Goal: Entertainment & Leisure: Consume media (video, audio)

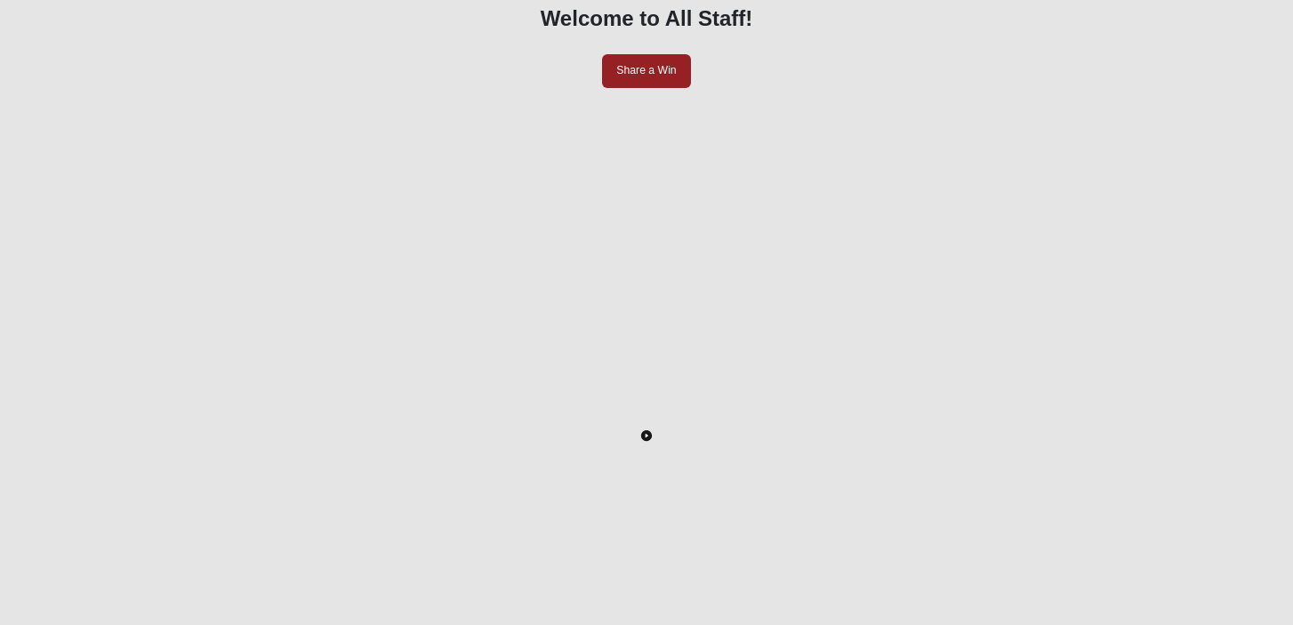
scroll to position [167, 0]
click at [648, 431] on icon "Toggle Play Pause" at bounding box center [646, 429] width 3 height 4
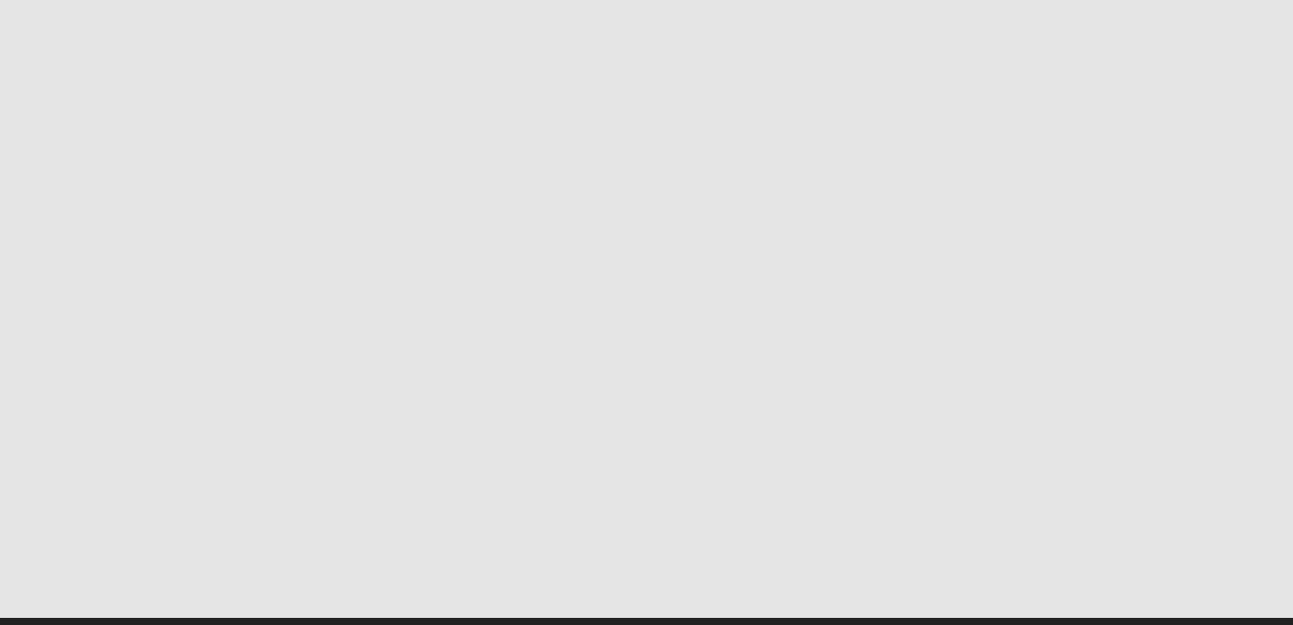
click at [223, 554] on div "LIVE" at bounding box center [210, 564] width 28 height 20
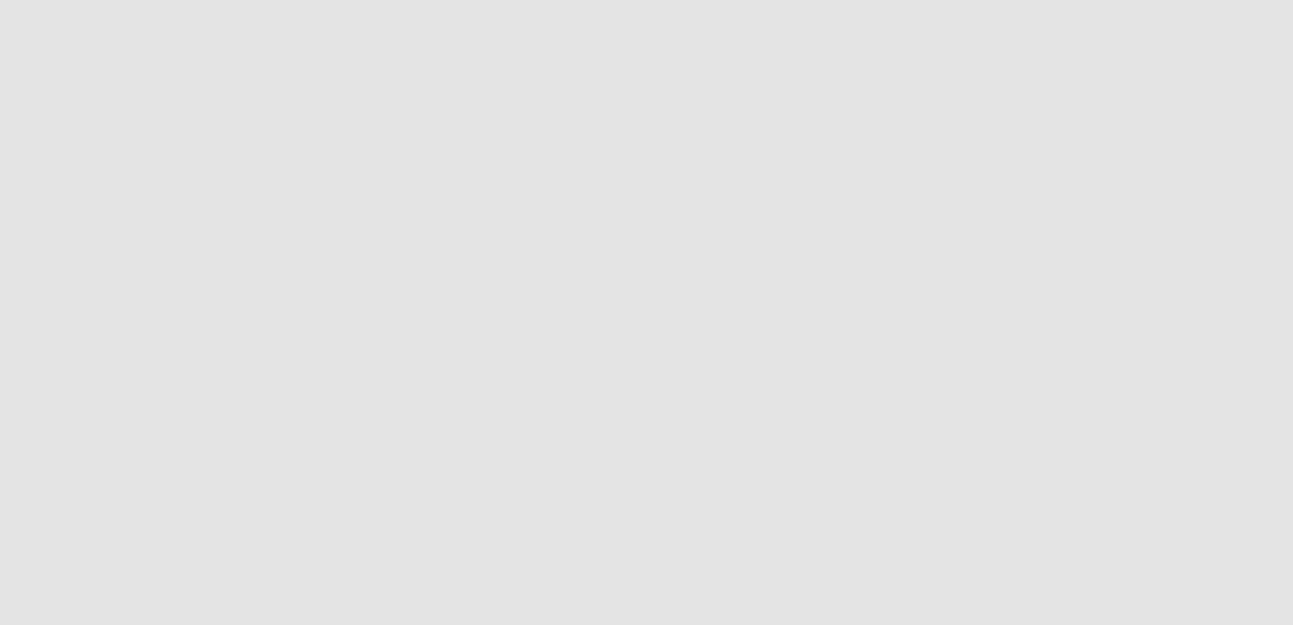
scroll to position [340, 0]
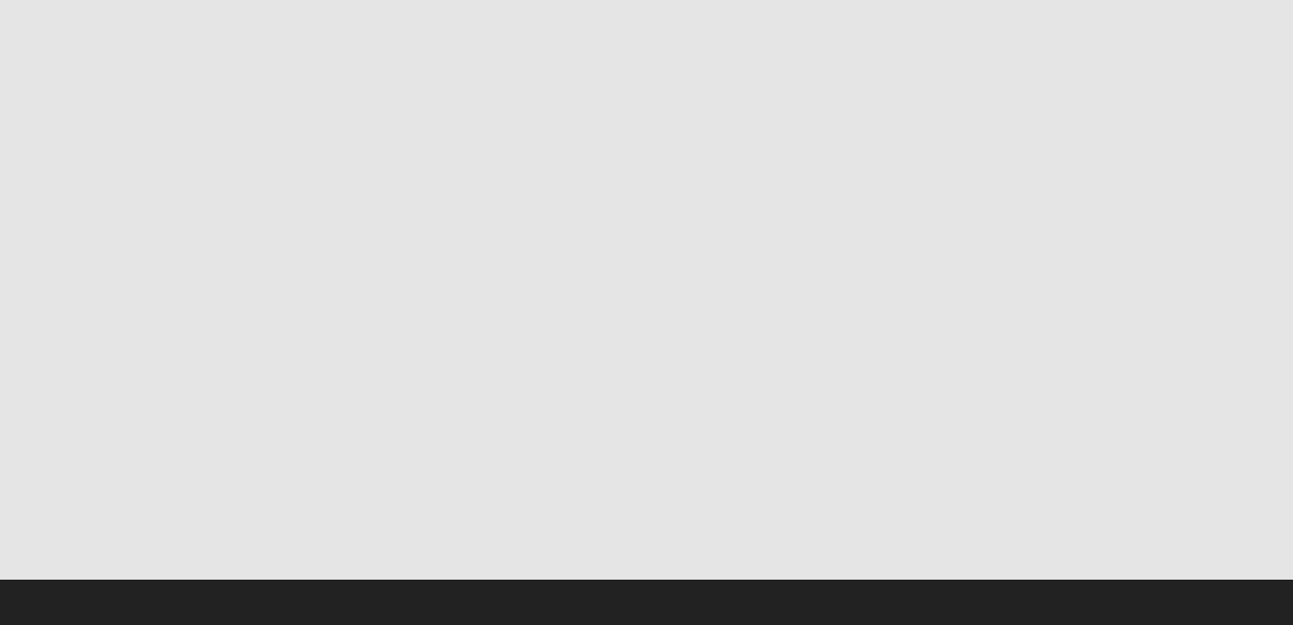
click at [173, 516] on div "LIVE" at bounding box center [160, 526] width 28 height 20
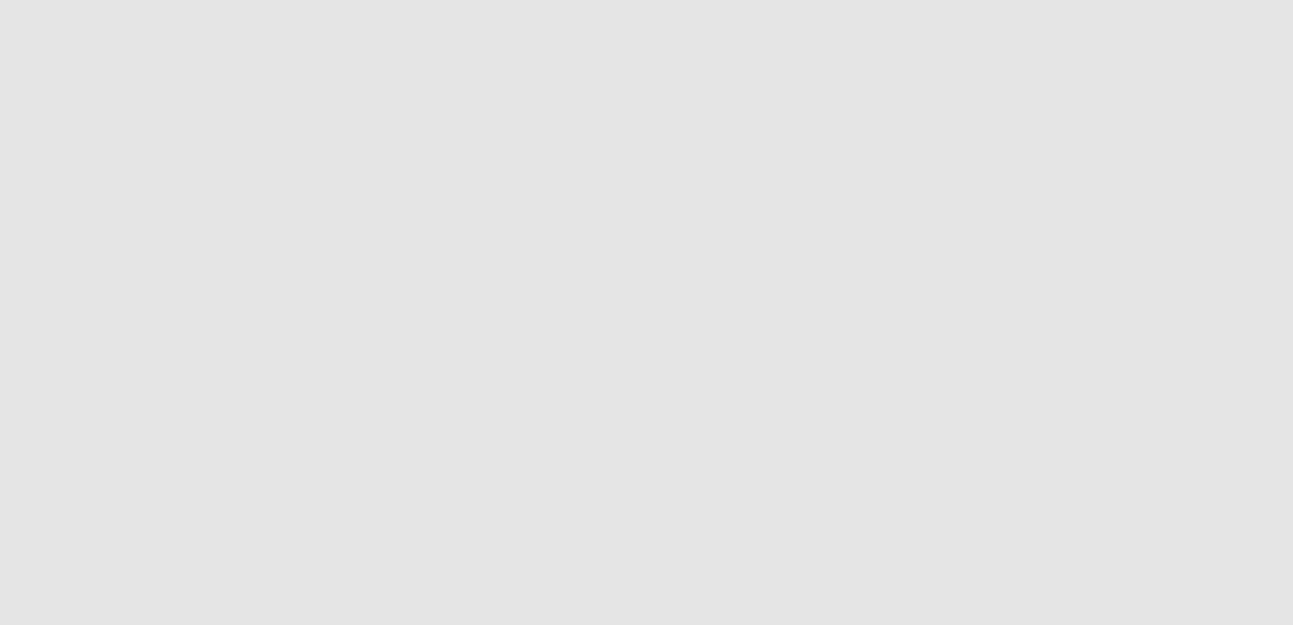
scroll to position [0, 0]
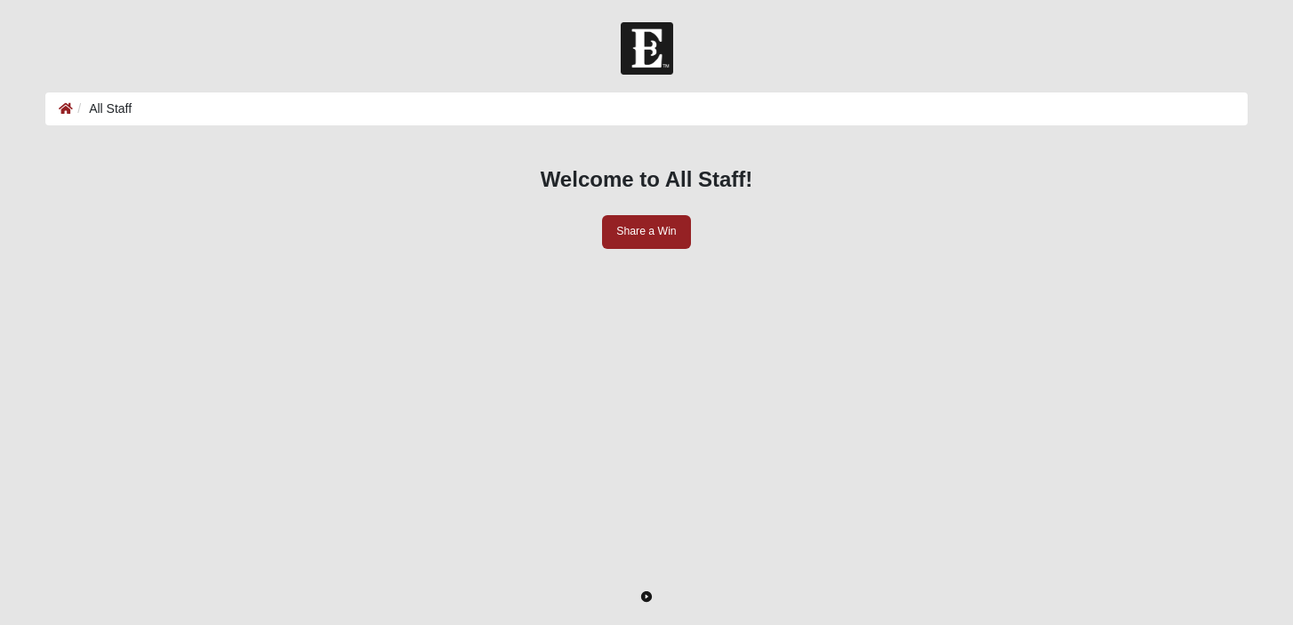
click at [651, 597] on icon "Toggle Play Pause" at bounding box center [646, 596] width 11 height 11
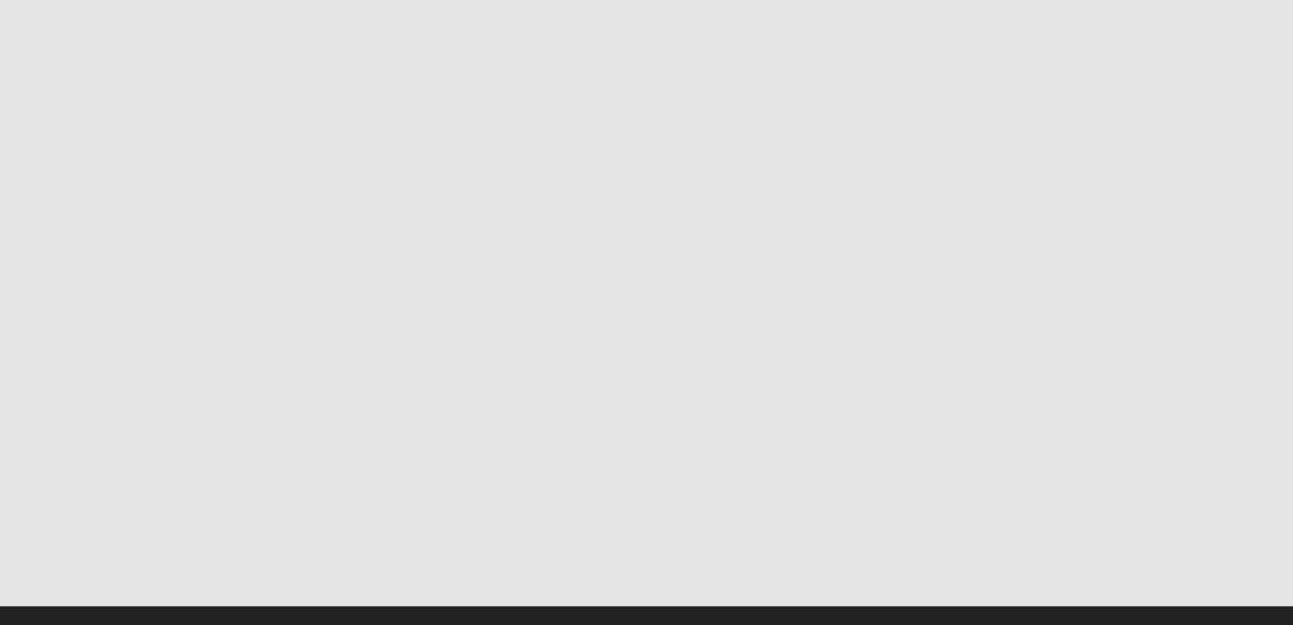
scroll to position [481, 0]
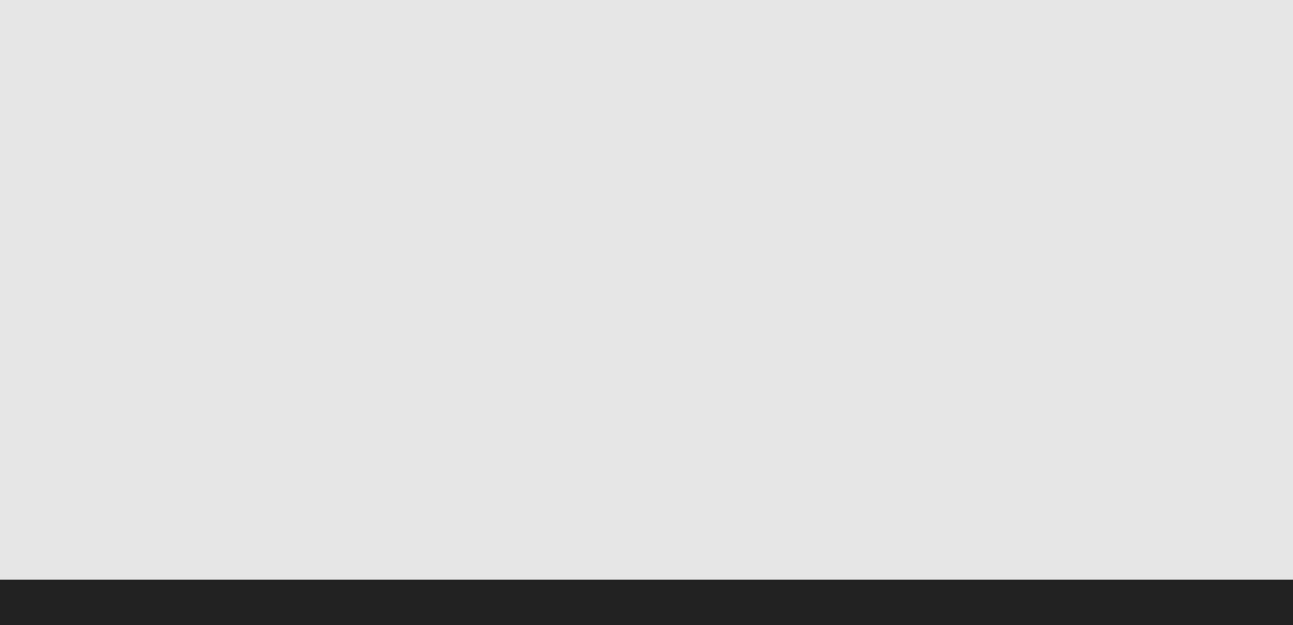
click at [123, 519] on icon "Volume Mute Unmute Toggle" at bounding box center [116, 525] width 12 height 12
type input "1"
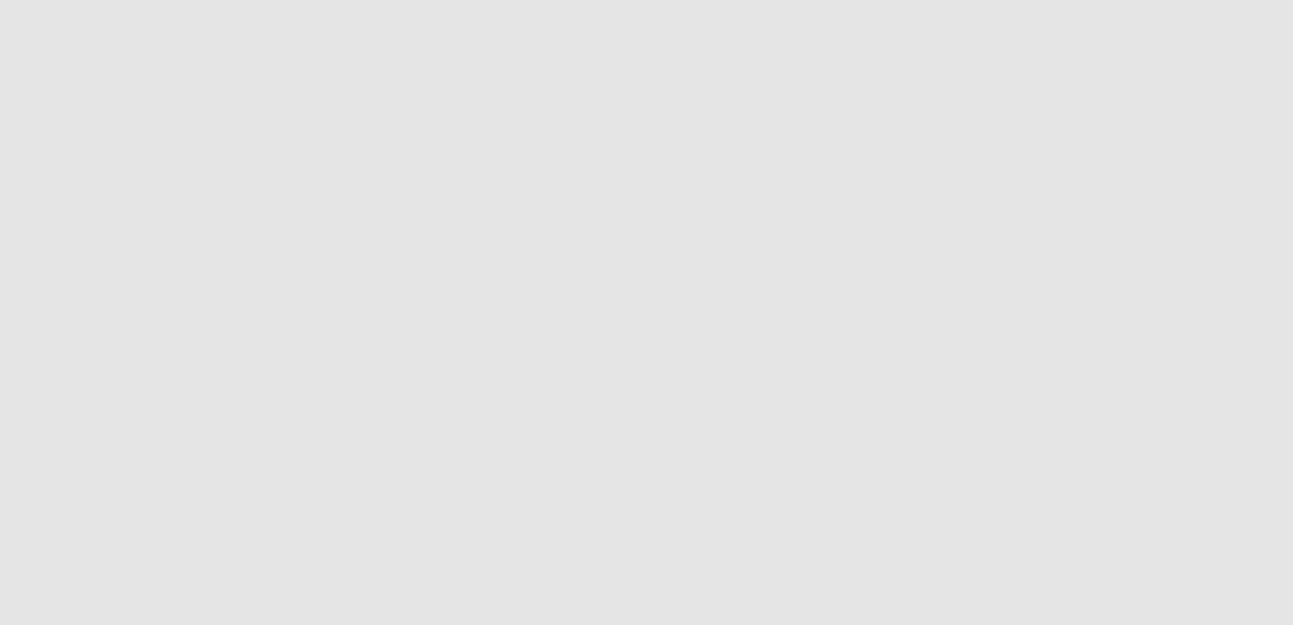
scroll to position [344, 0]
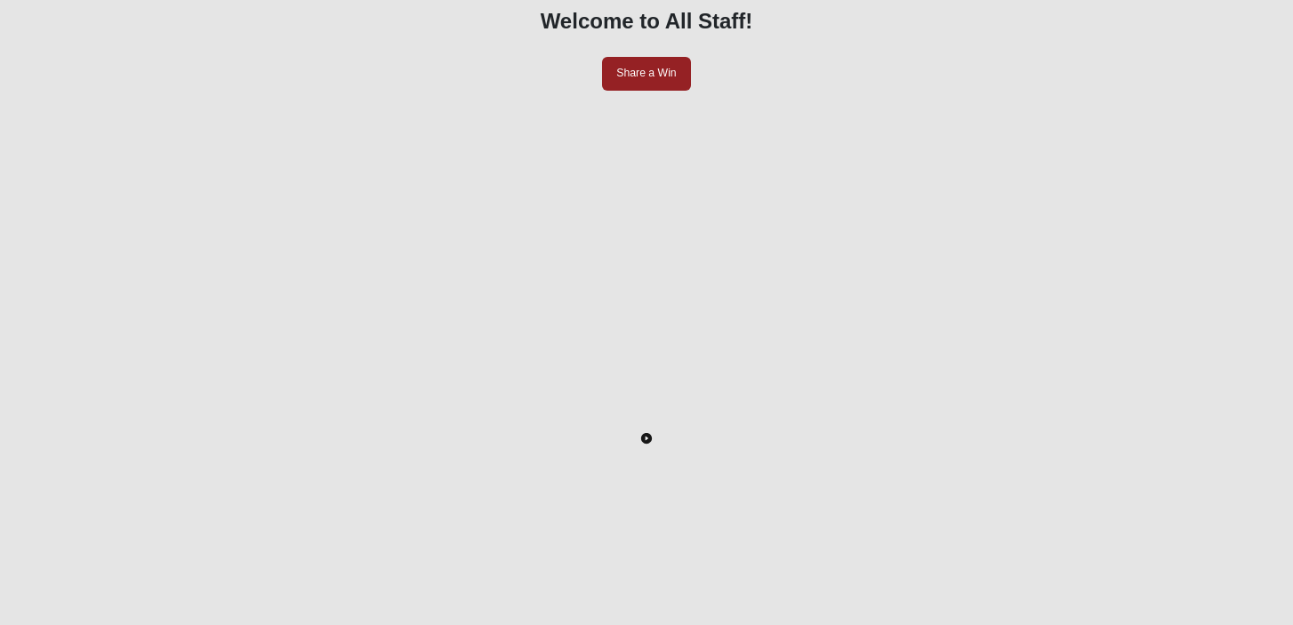
click at [649, 444] on icon "Toggle Play Pause" at bounding box center [646, 438] width 11 height 11
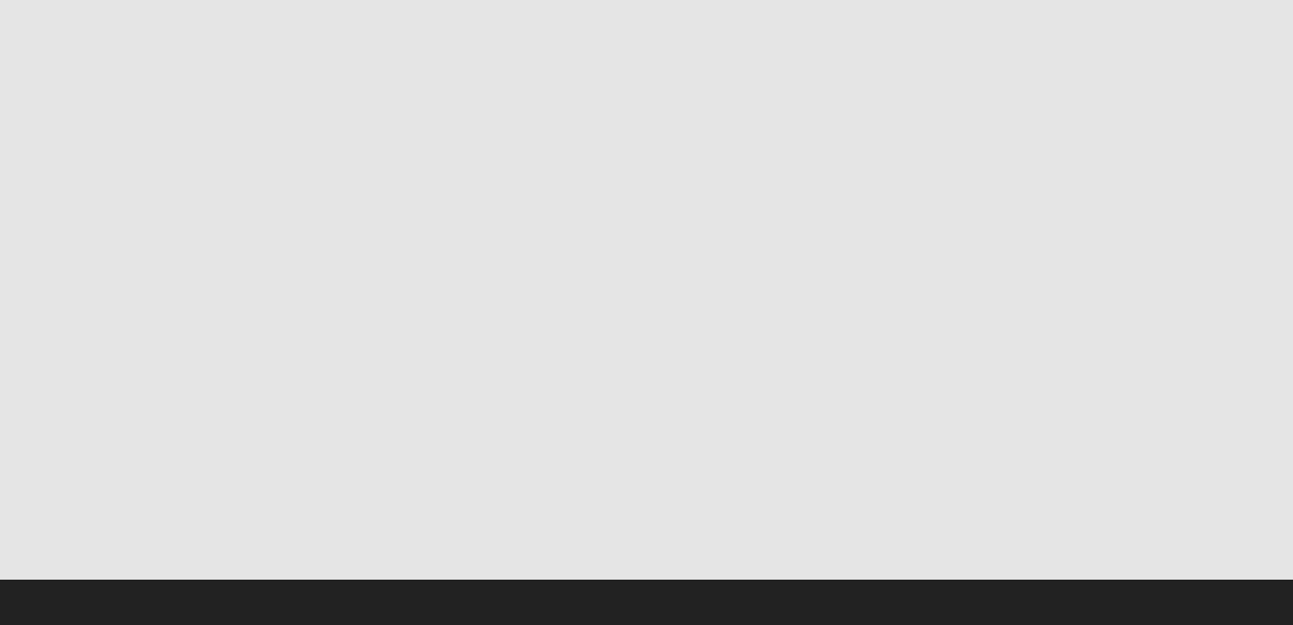
scroll to position [465, 0]
click at [223, 516] on div "LIVE" at bounding box center [210, 526] width 28 height 20
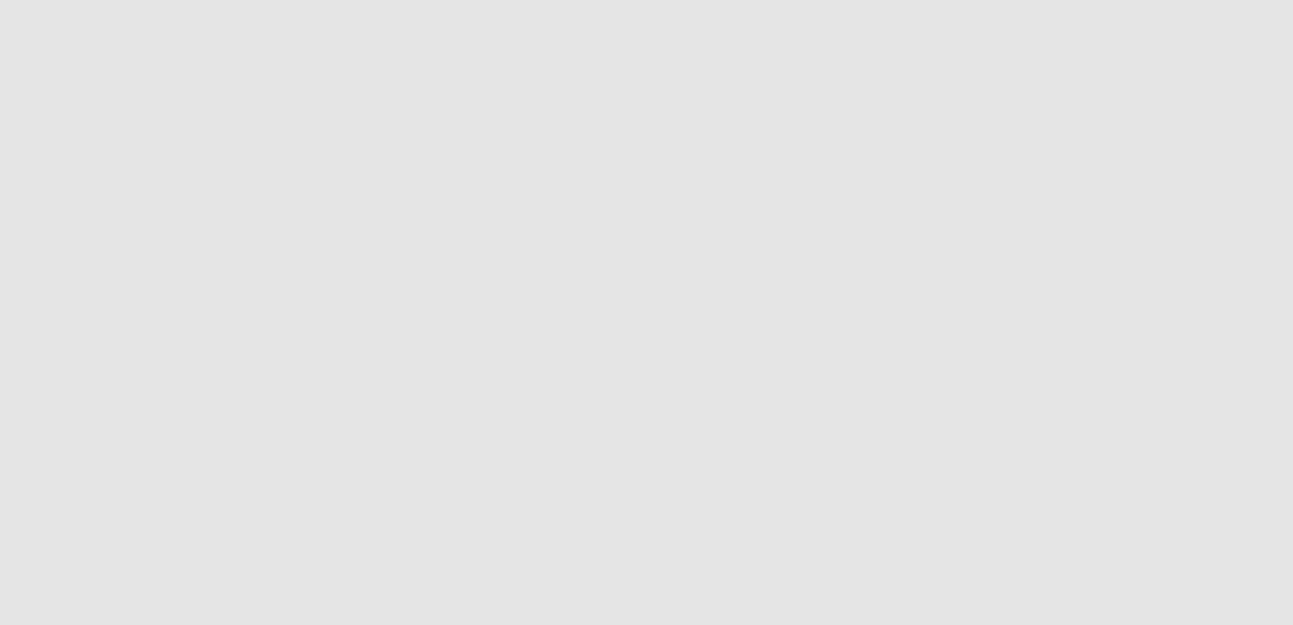
scroll to position [362, 0]
click at [173, 618] on div "LIVE" at bounding box center [160, 628] width 28 height 20
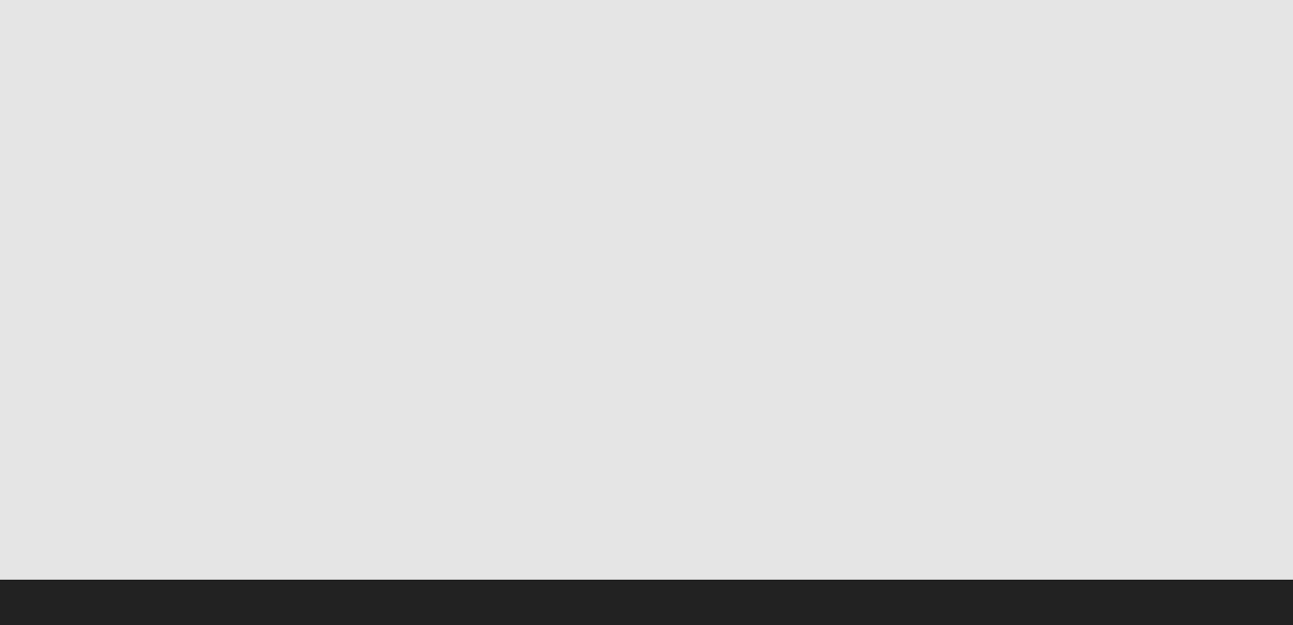
scroll to position [481, 0]
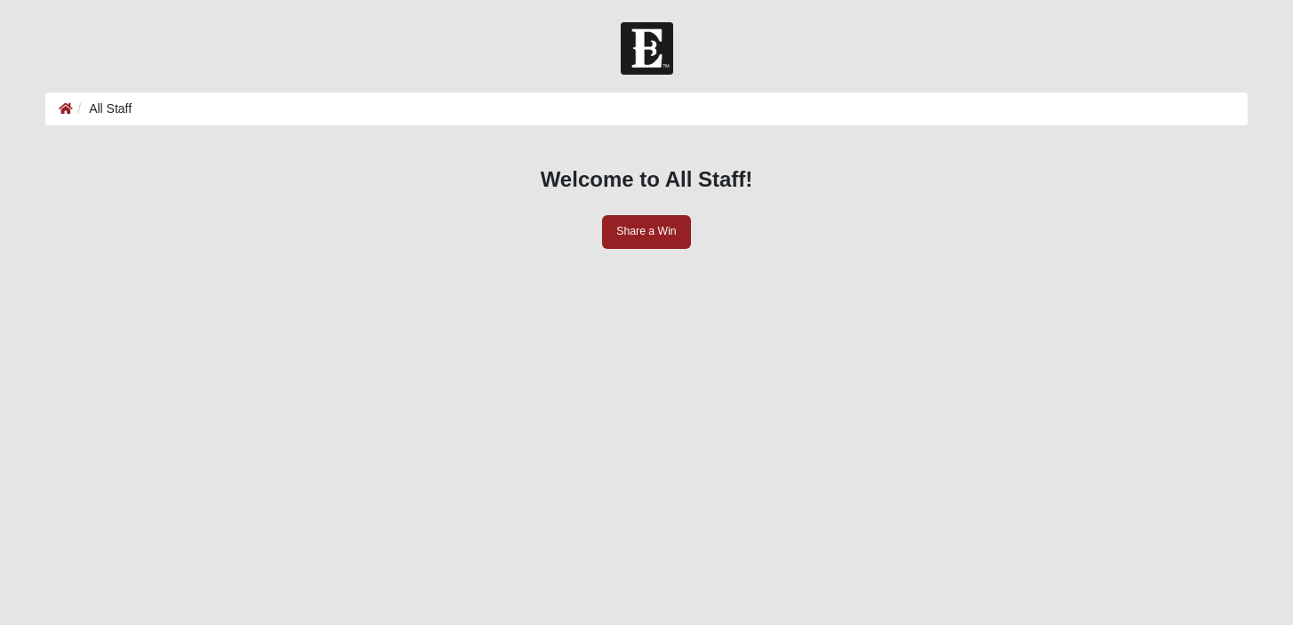
scroll to position [481, 0]
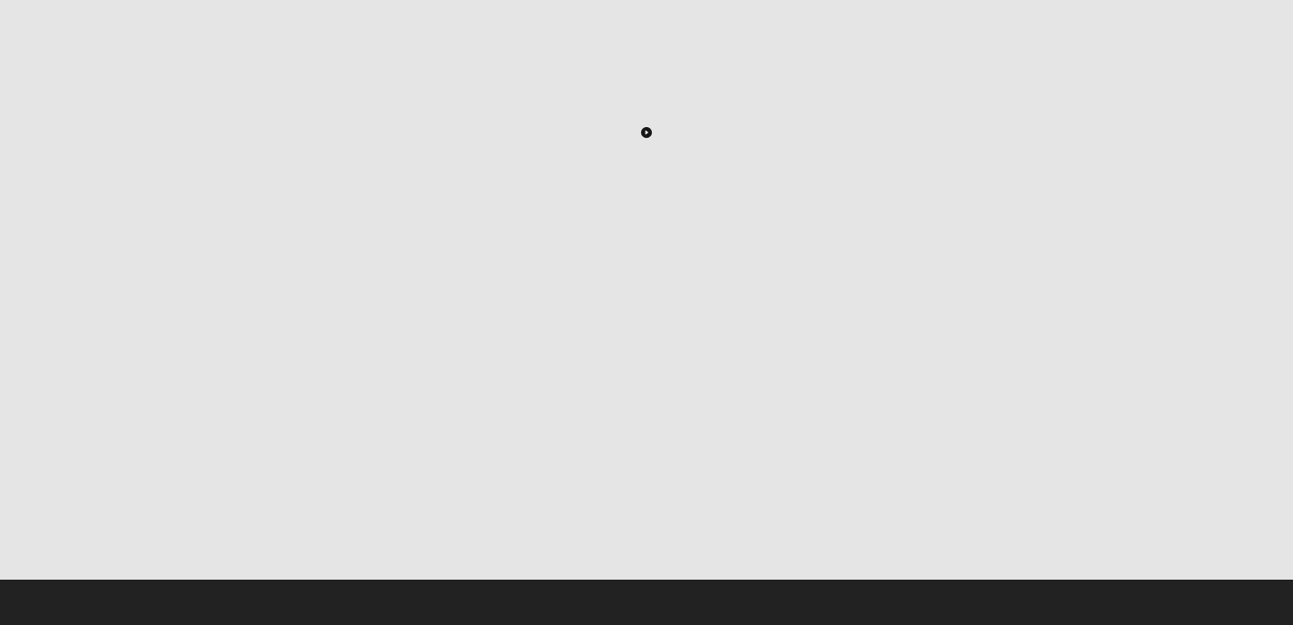
click at [648, 138] on icon "Toggle Play Pause" at bounding box center [646, 132] width 11 height 11
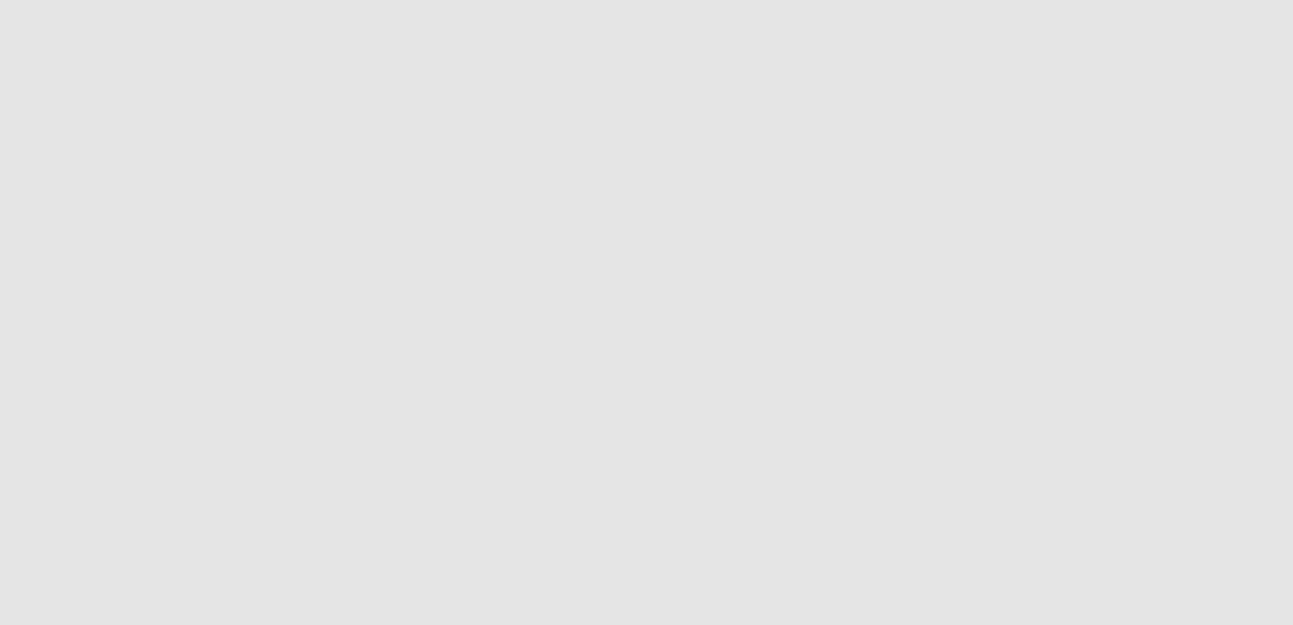
scroll to position [333, 0]
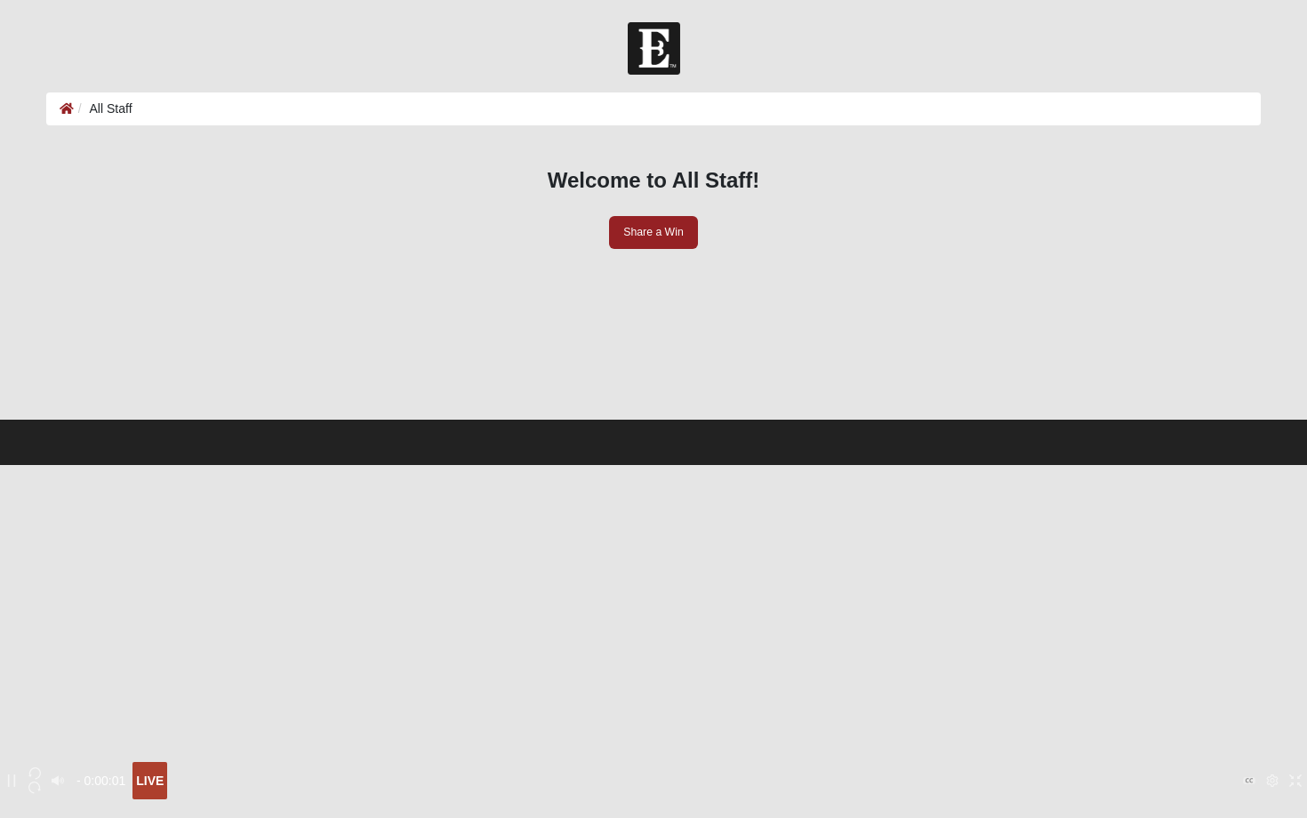
click at [164, 624] on div "LIVE" at bounding box center [150, 781] width 28 height 20
click at [1289, 624] on icon "Exit Fullscreen" at bounding box center [1295, 780] width 12 height 12
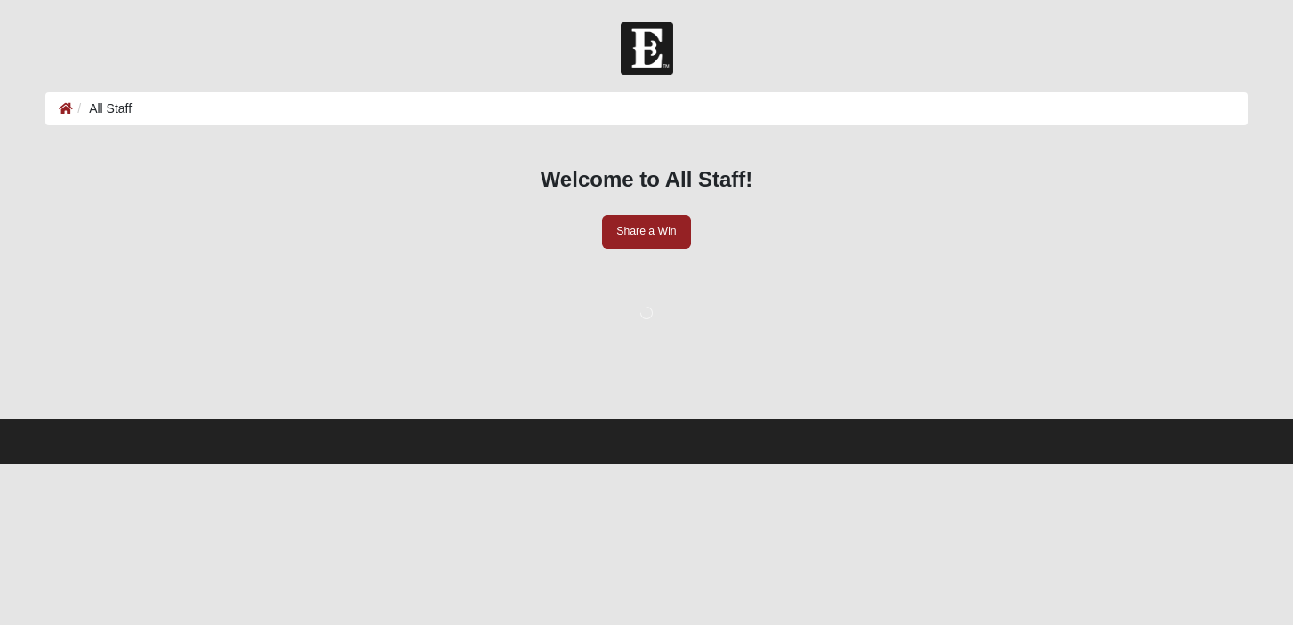
scroll to position [412, 0]
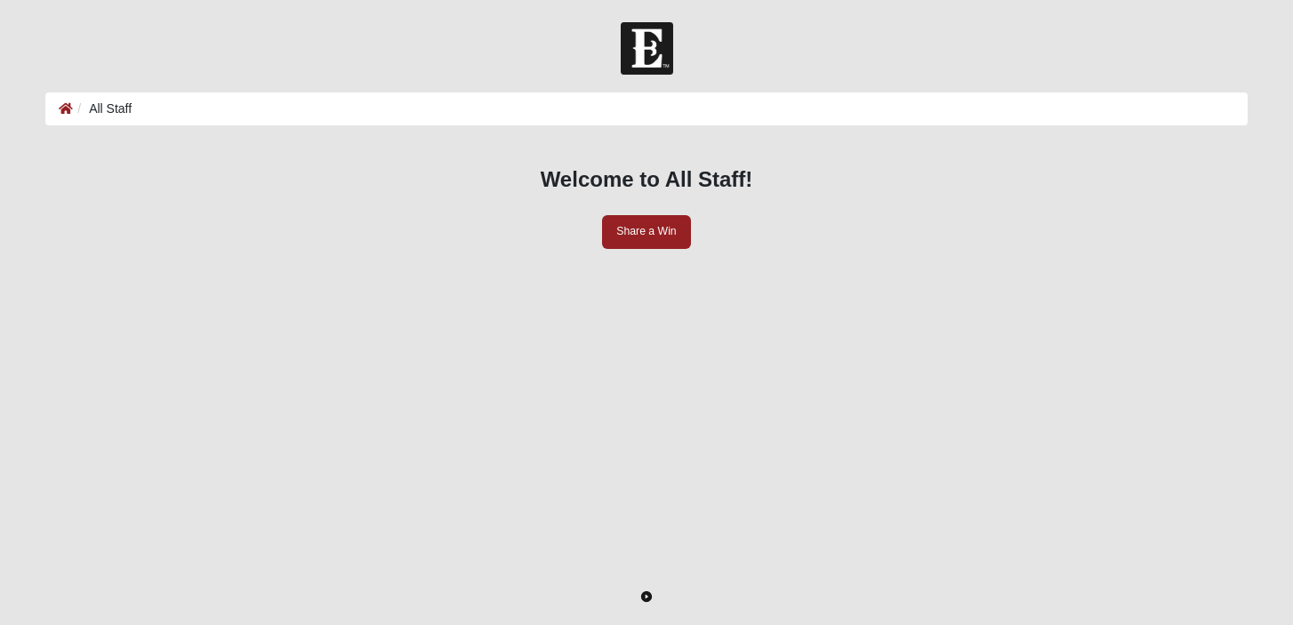
scroll to position [412, 0]
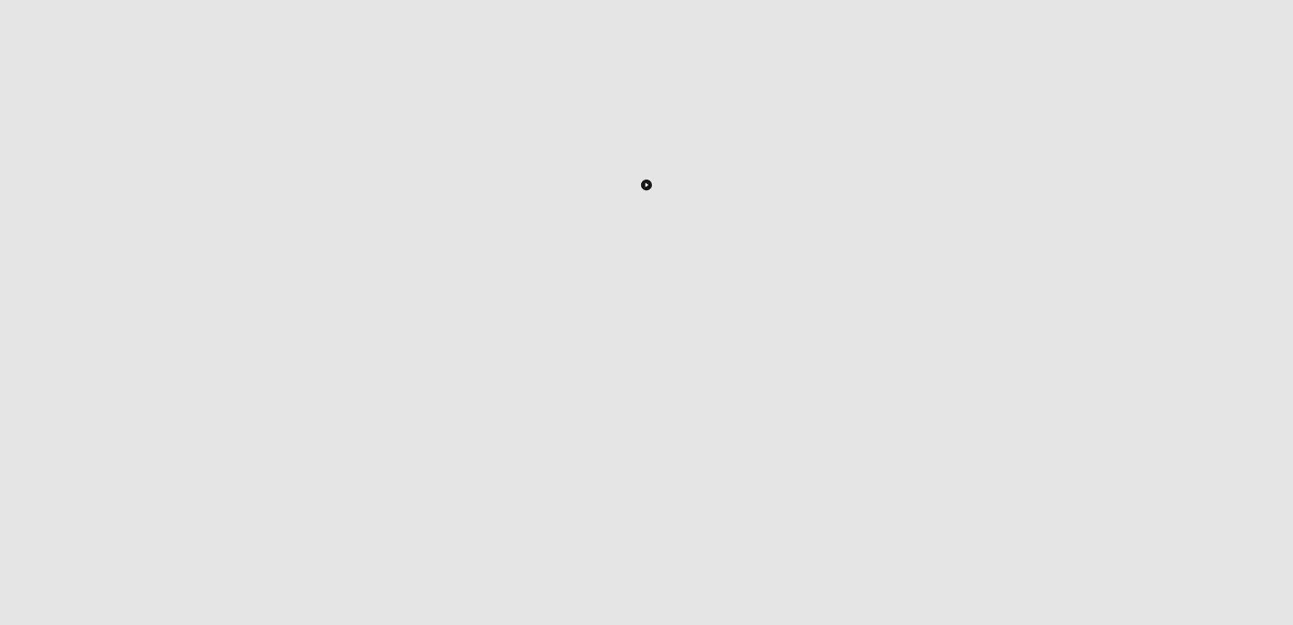
click at [641, 190] on icon "Toggle Play Pause" at bounding box center [646, 185] width 11 height 11
click at [1216, 572] on icon "Enter Fullscreen" at bounding box center [1222, 578] width 12 height 12
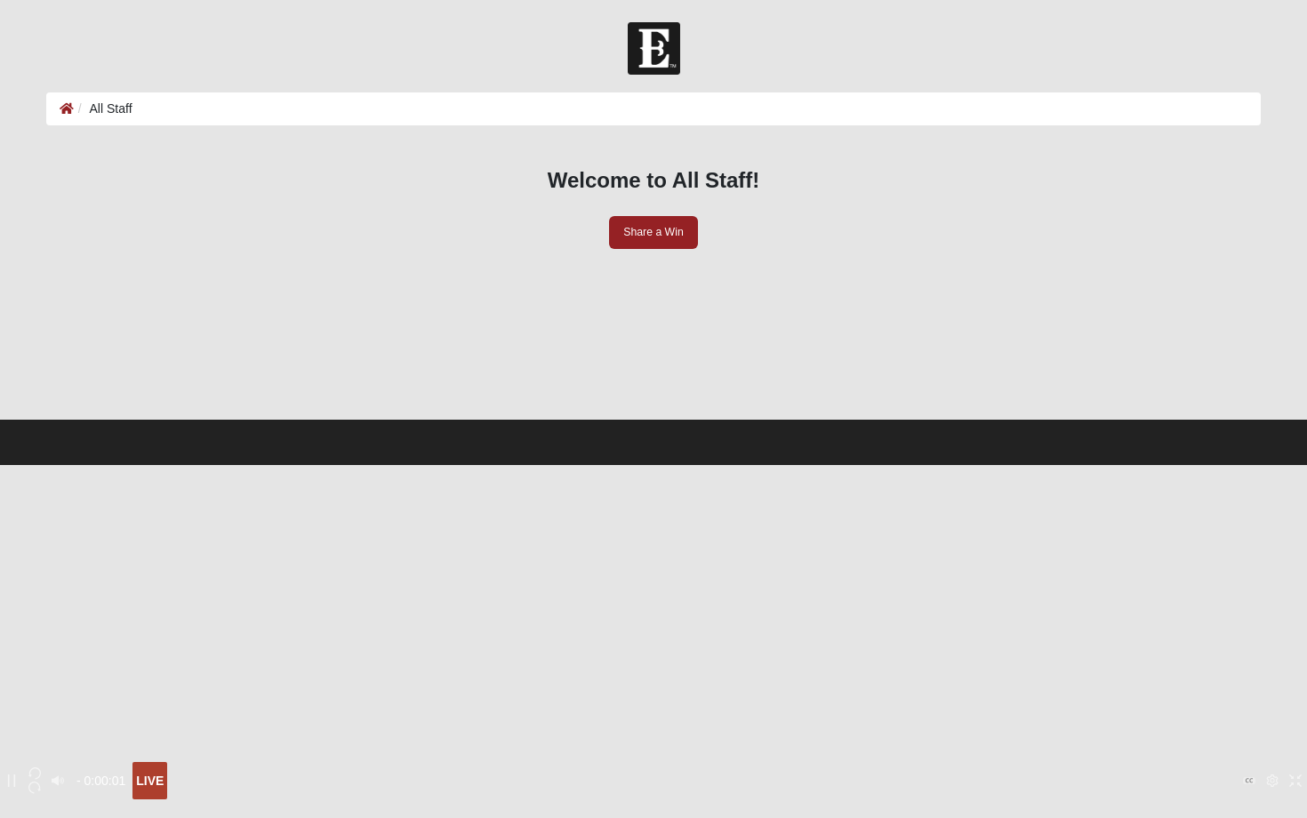
click at [1289, 624] on icon "Exit Fullscreen" at bounding box center [1295, 780] width 12 height 12
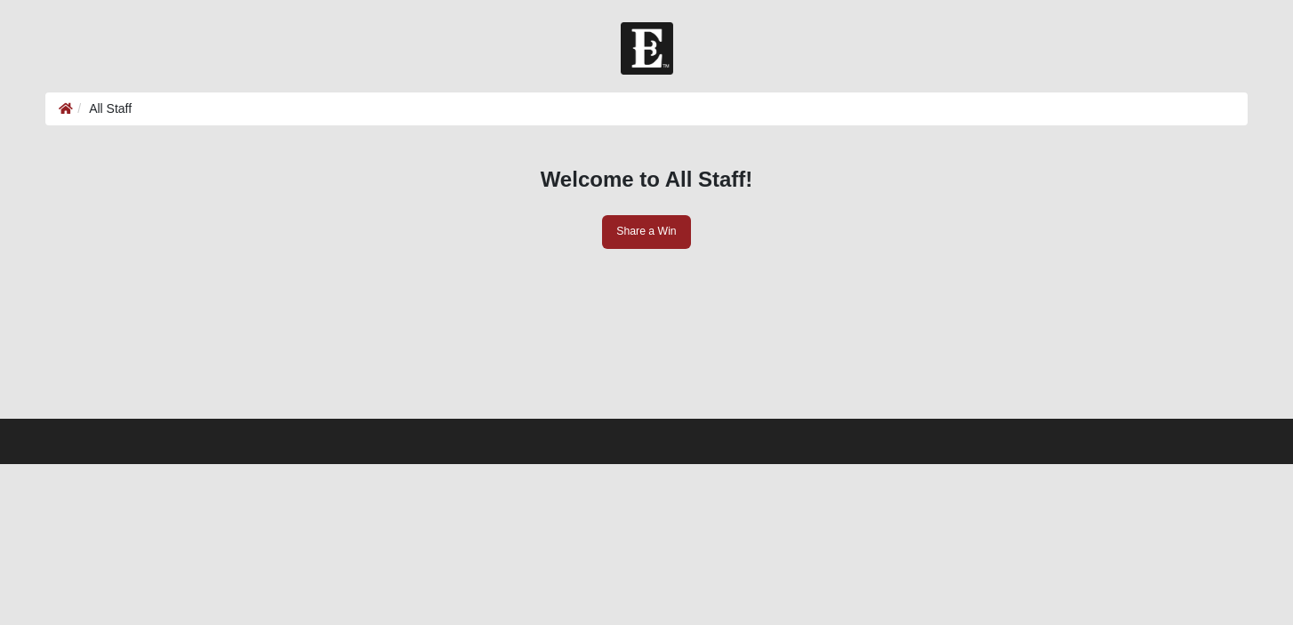
scroll to position [481, 0]
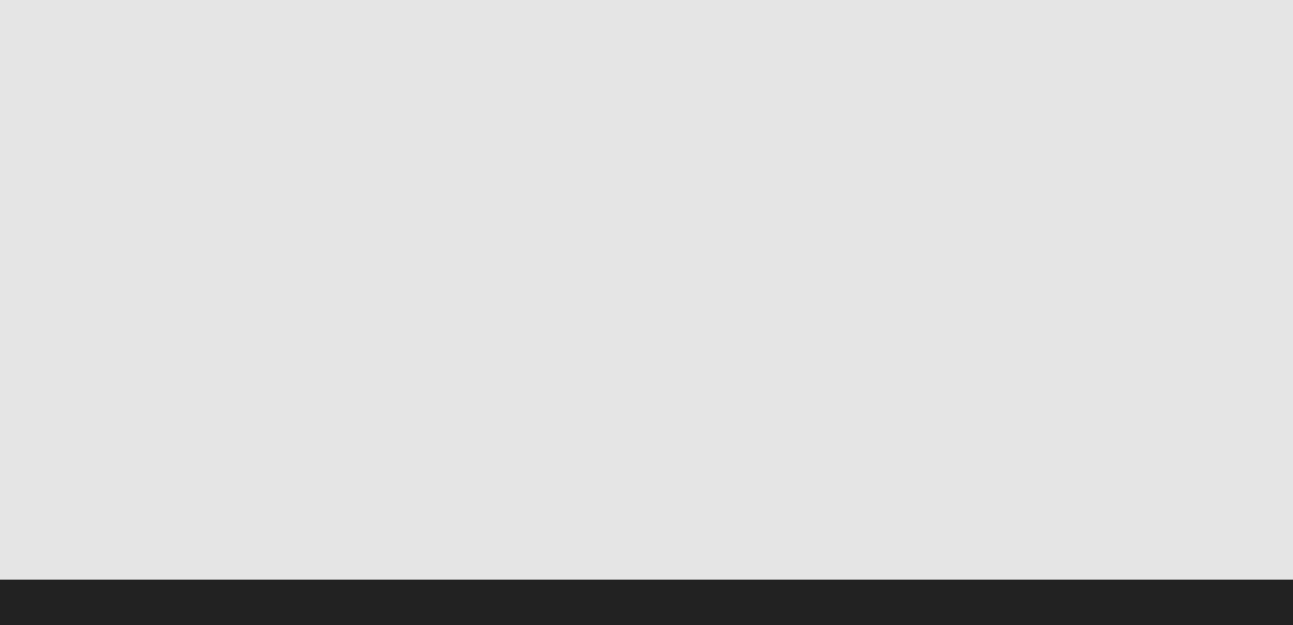
click at [1216, 519] on icon "Enter Fullscreen" at bounding box center [1222, 525] width 12 height 12
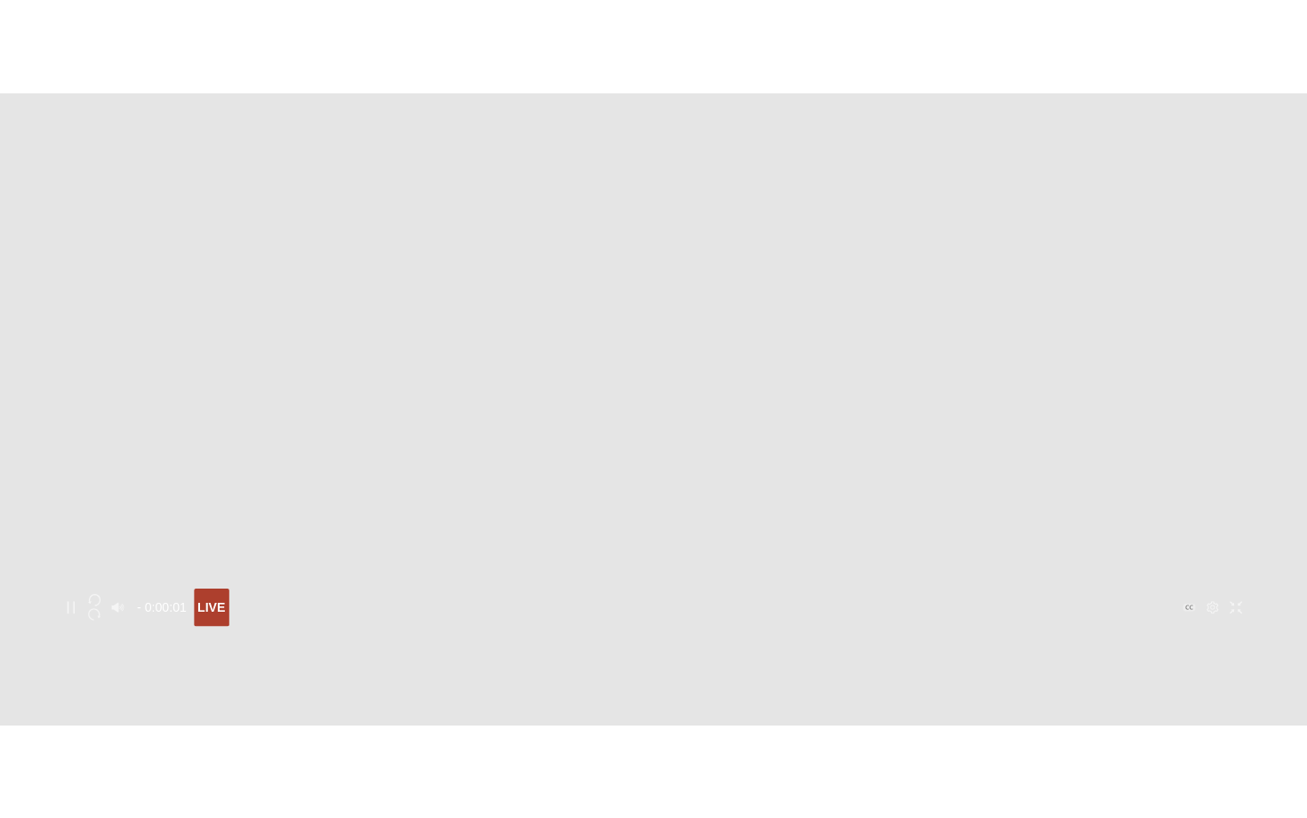
scroll to position [0, 0]
